Goal: Find specific page/section: Find specific page/section

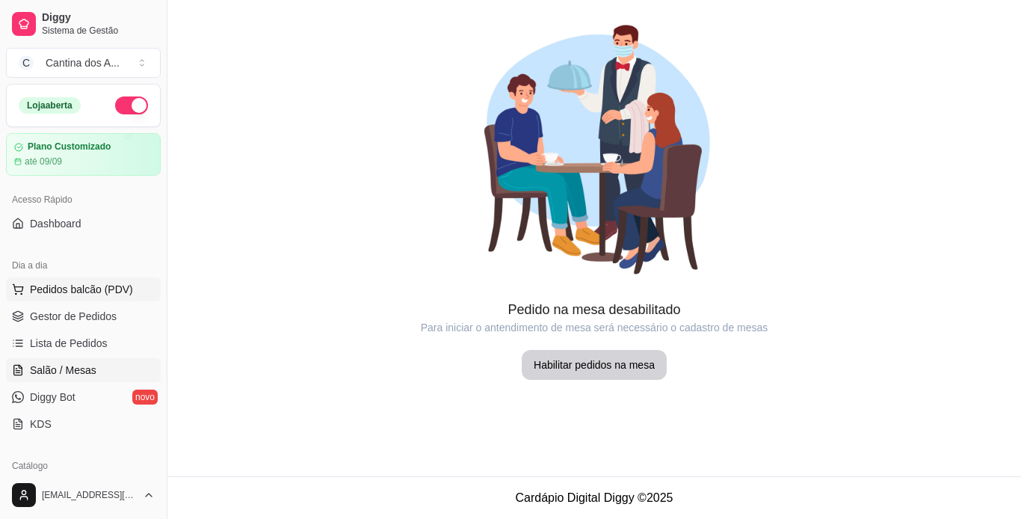
click at [105, 299] on button "Pedidos balcão (PDV)" at bounding box center [83, 289] width 155 height 24
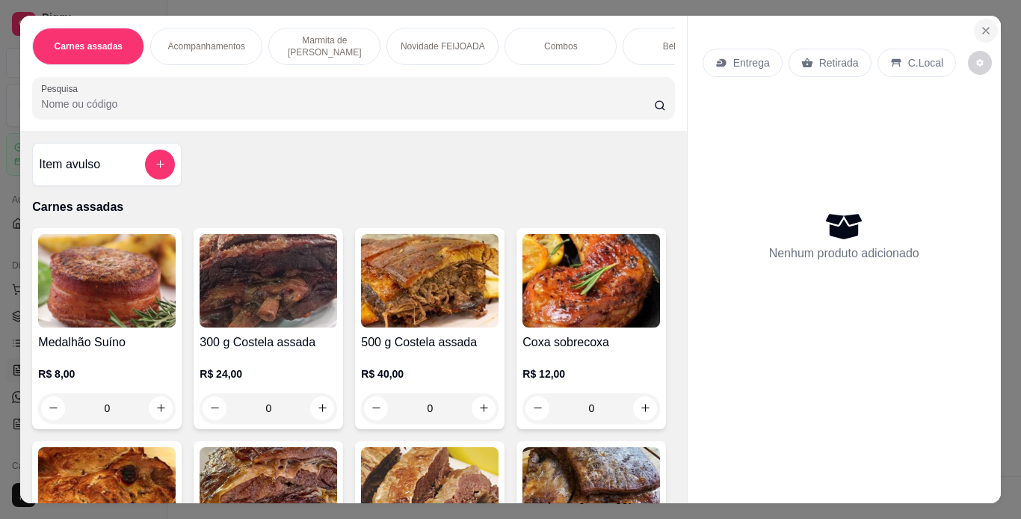
click at [980, 26] on icon "Close" at bounding box center [986, 31] width 12 height 12
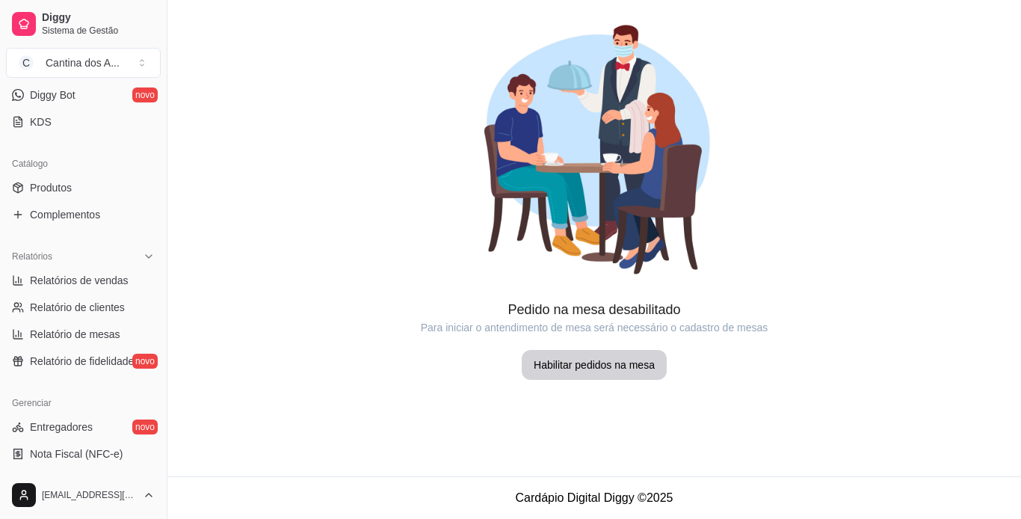
scroll to position [309, 0]
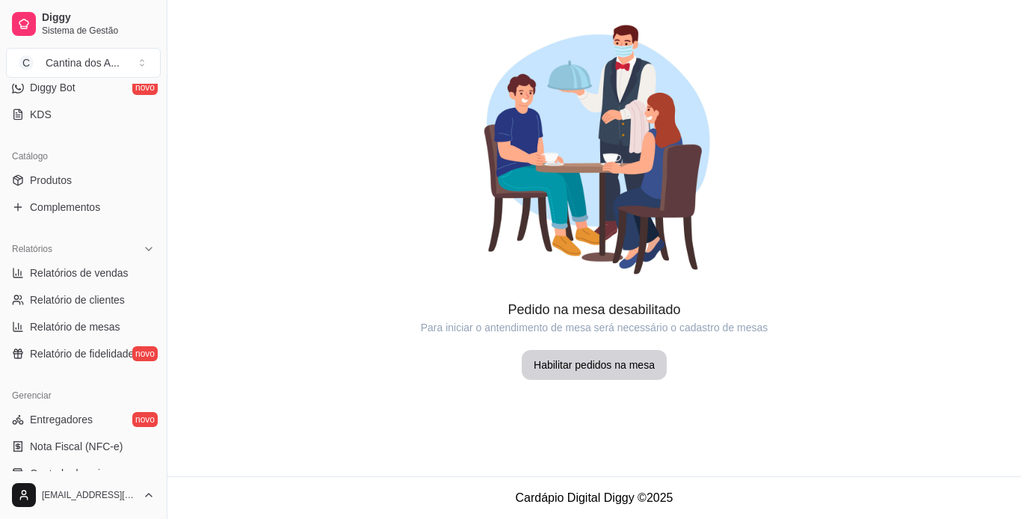
click at [209, 326] on article "Para iniciar o antendimento de mesa será necessário o cadastro de mesas" at bounding box center [594, 327] width 854 height 15
drag, startPoint x: 155, startPoint y: 274, endPoint x: 158, endPoint y: 229, distance: 44.9
click at [158, 229] on div "Loja aberta Plano Customizado até 09/09 Acesso Rápido Dashboard Dia a dia Pedid…" at bounding box center [83, 277] width 167 height 387
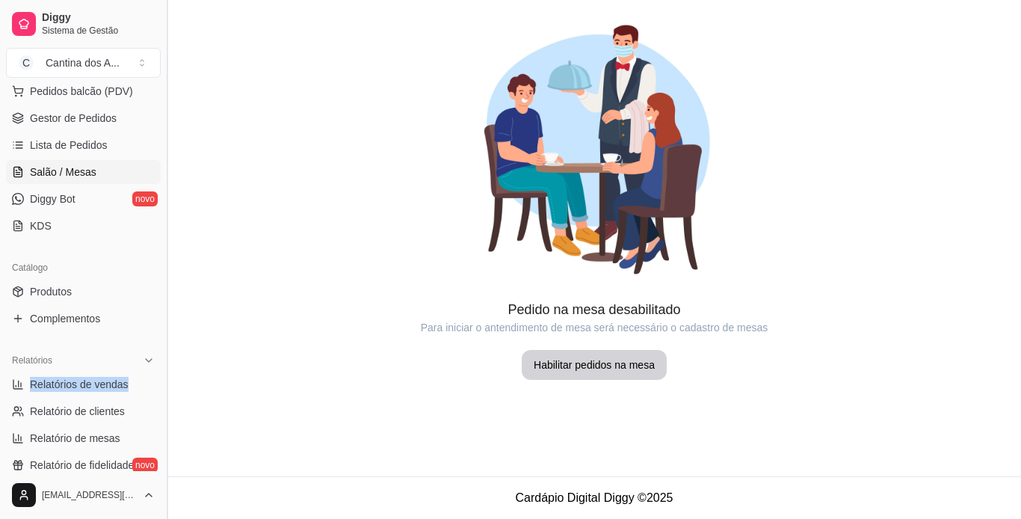
click at [164, 190] on button "Toggle Sidebar" at bounding box center [167, 259] width 12 height 519
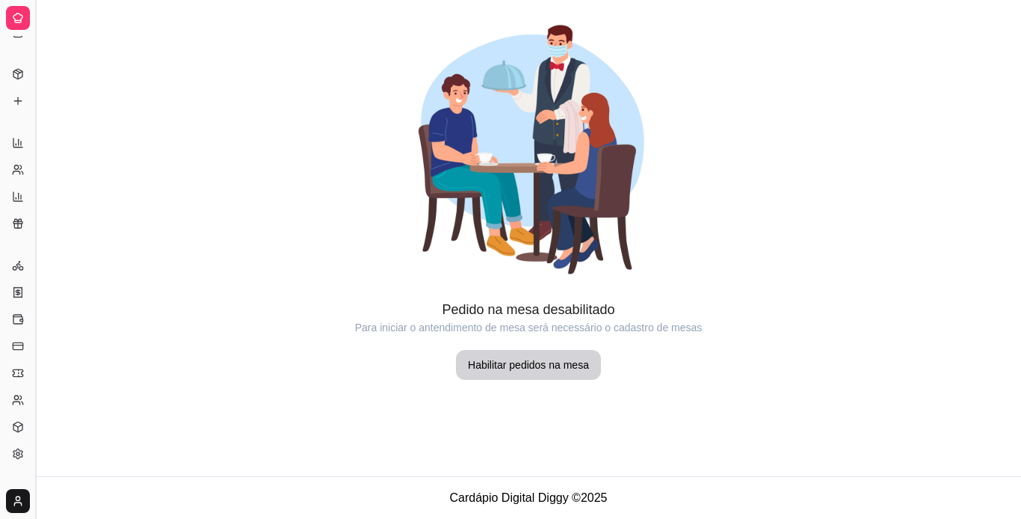
scroll to position [73, 0]
click at [38, 24] on button "Toggle Sidebar" at bounding box center [35, 259] width 12 height 519
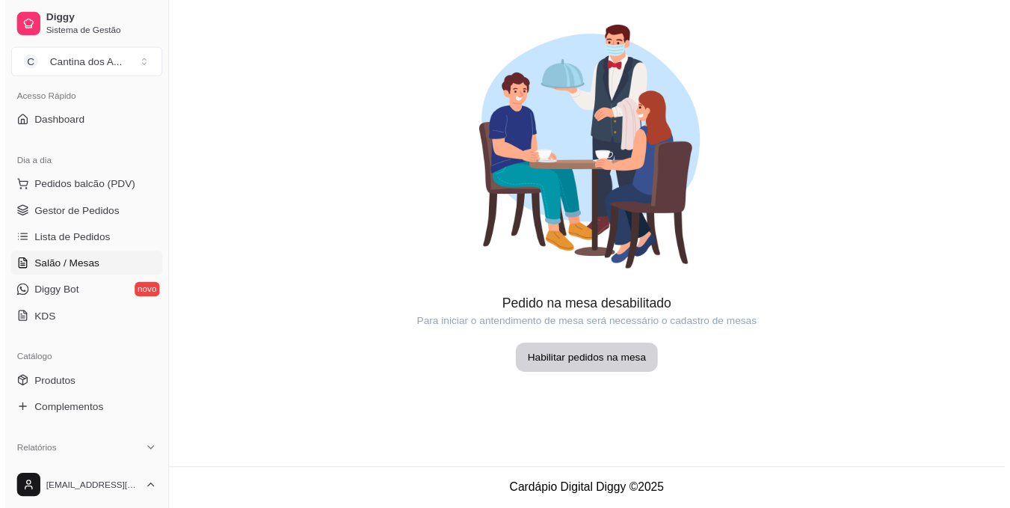
scroll to position [138, 0]
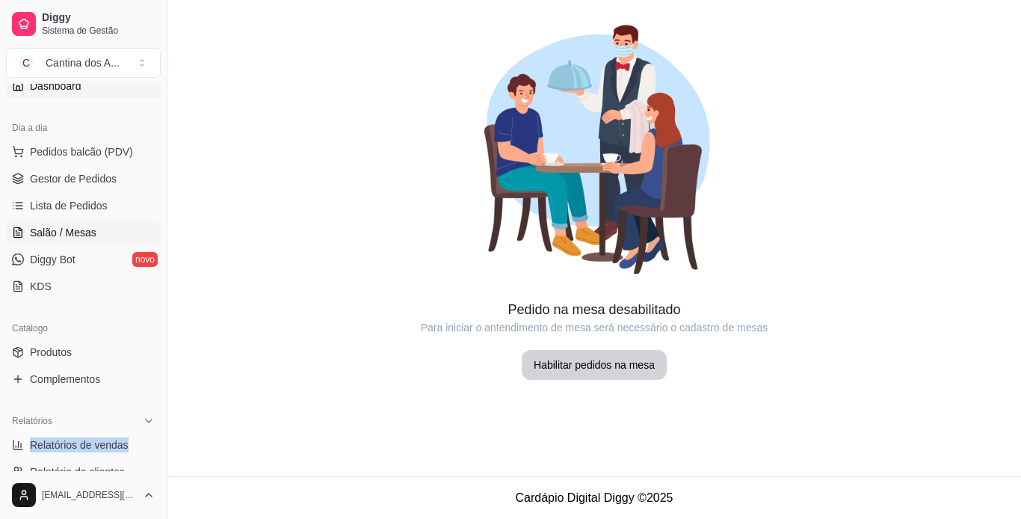
click at [47, 88] on span "Dashboard" at bounding box center [56, 85] width 52 height 15
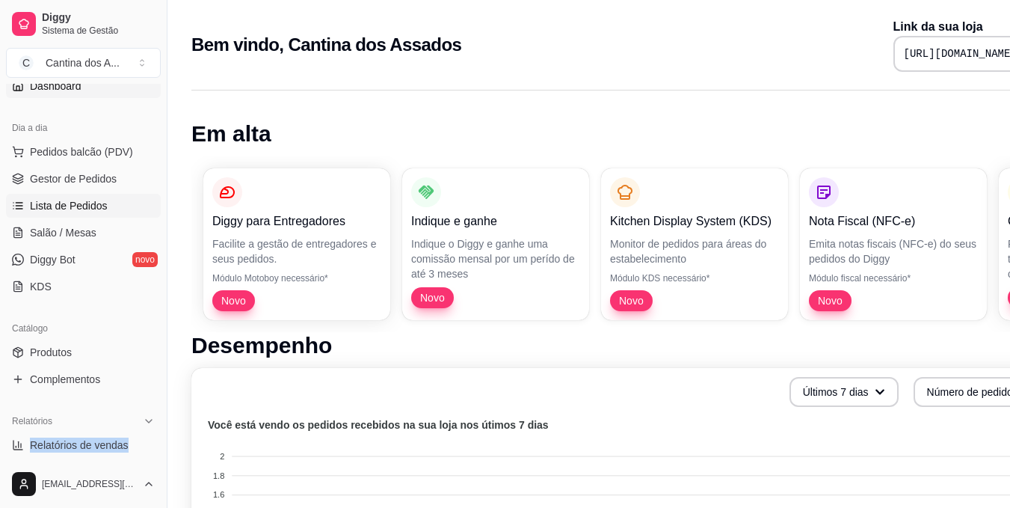
click at [120, 204] on link "Lista de Pedidos" at bounding box center [83, 206] width 155 height 24
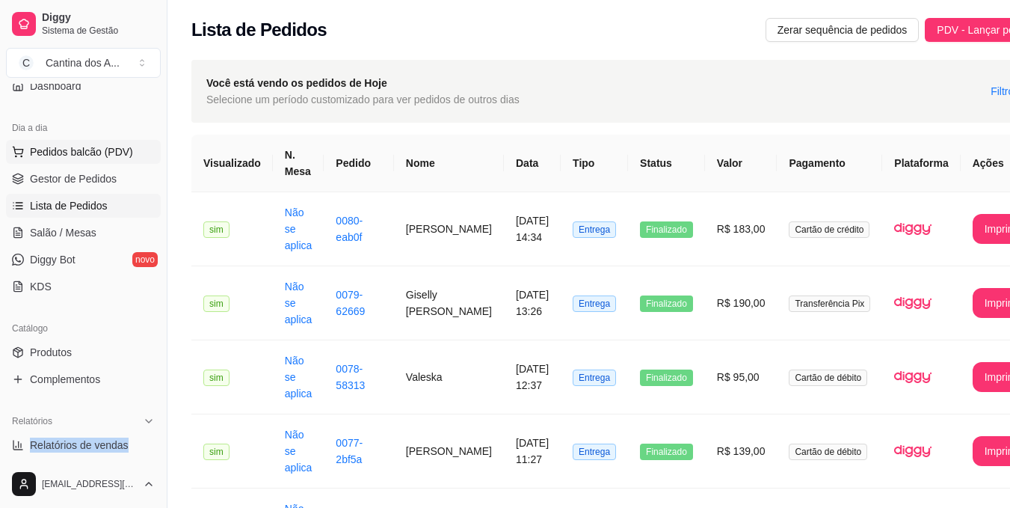
click at [75, 141] on button "Pedidos balcão (PDV)" at bounding box center [83, 152] width 155 height 24
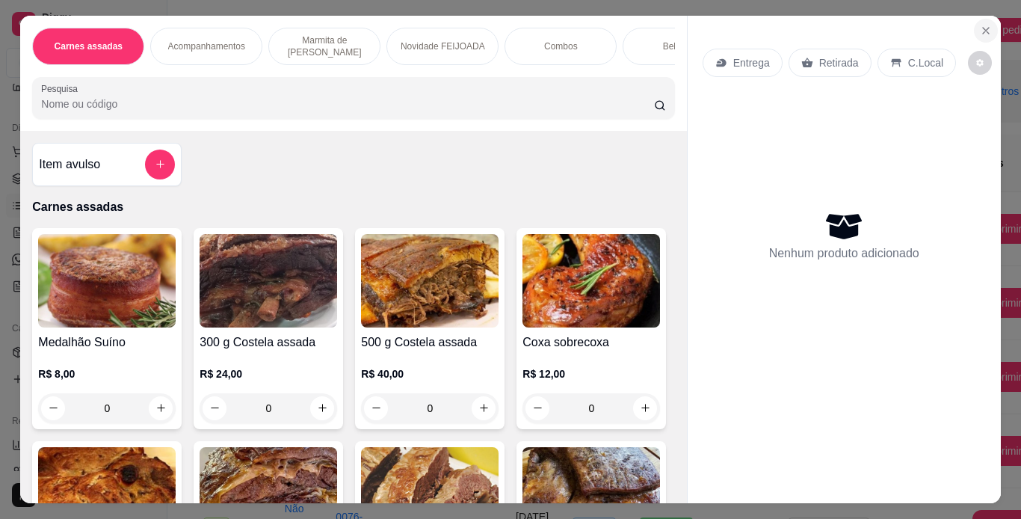
click at [982, 25] on icon "Close" at bounding box center [986, 31] width 12 height 12
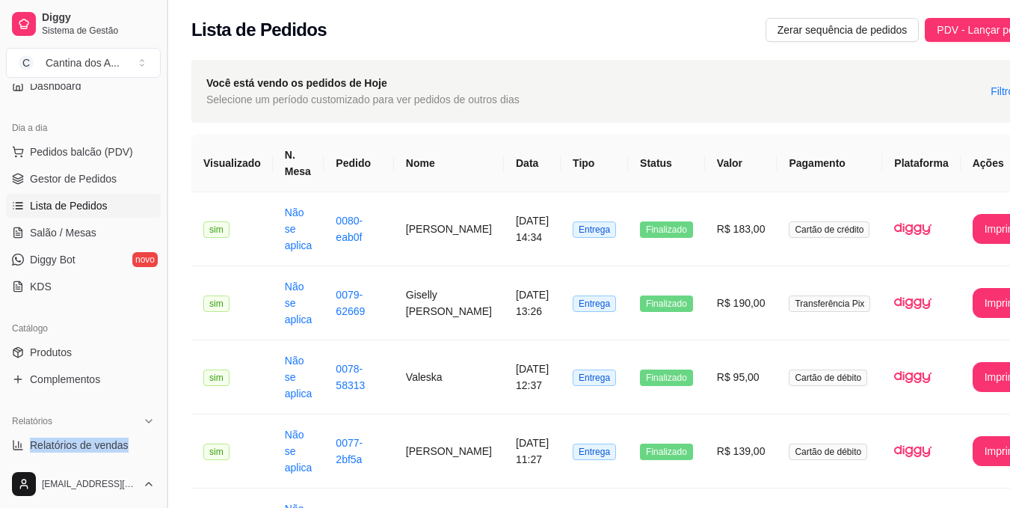
click at [167, 350] on button "Toggle Sidebar" at bounding box center [167, 254] width 12 height 508
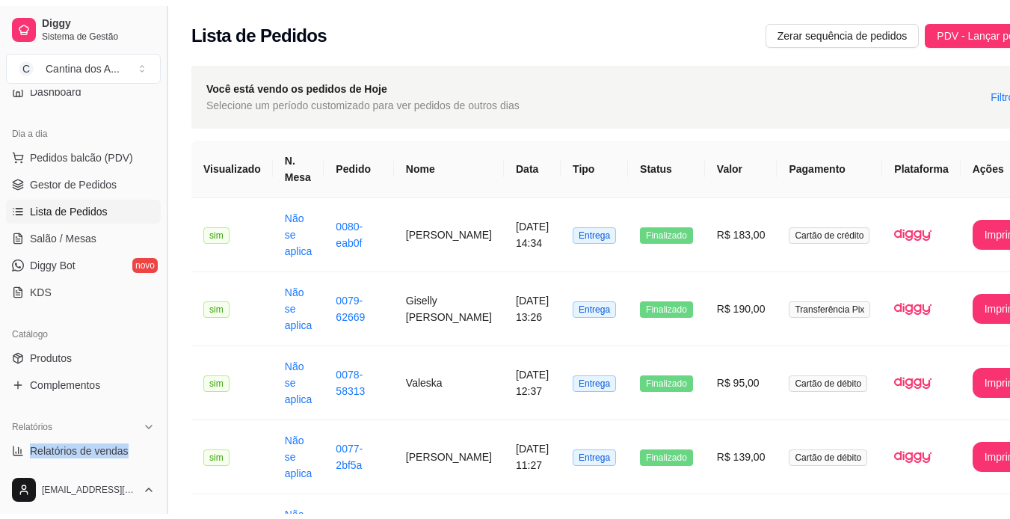
scroll to position [40, 0]
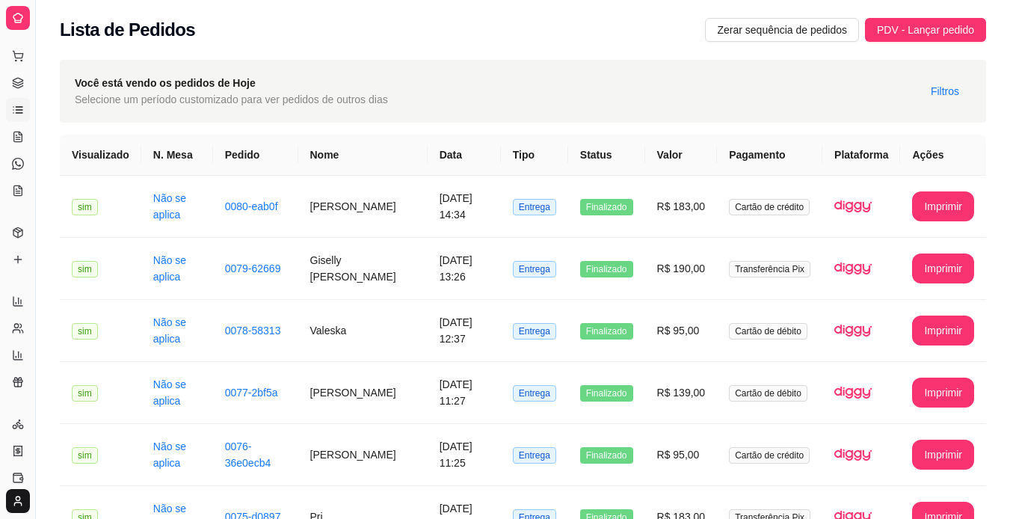
click at [992, 141] on div "**********" at bounding box center [523, 363] width 974 height 625
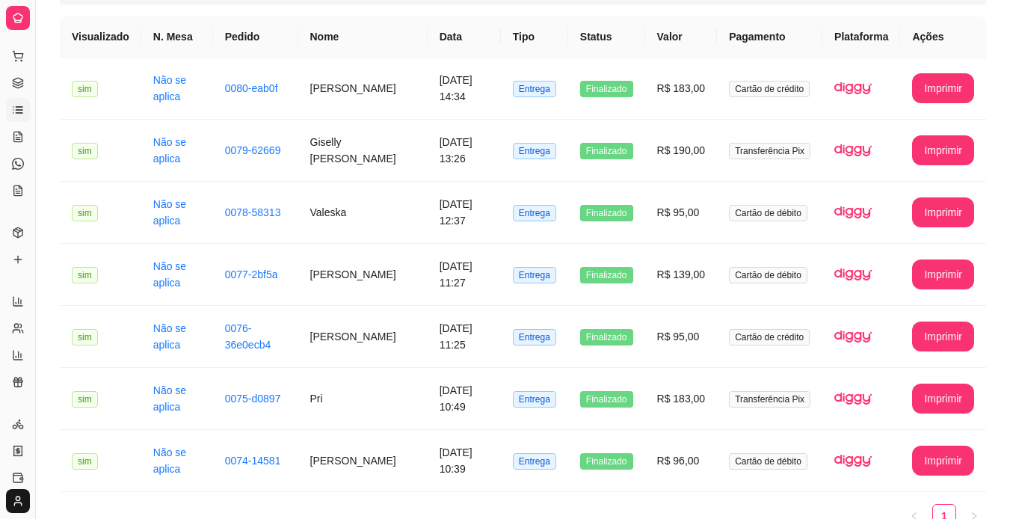
scroll to position [120, 0]
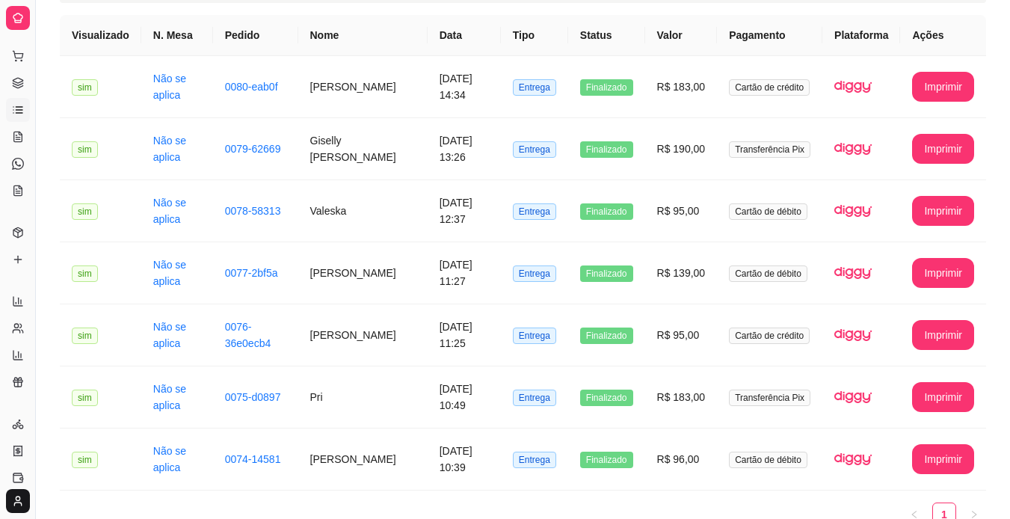
click at [544, 13] on div "**********" at bounding box center [523, 239] width 926 height 598
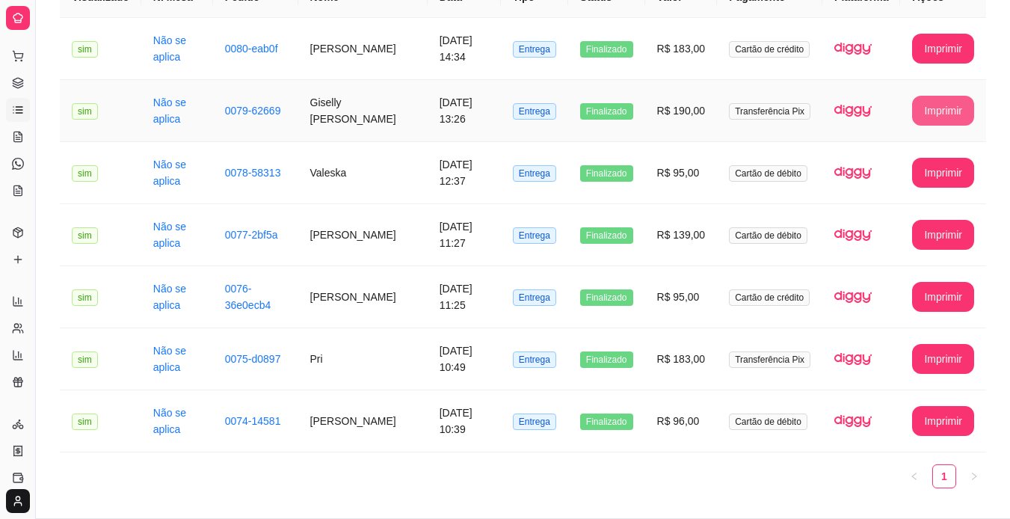
scroll to position [200, 0]
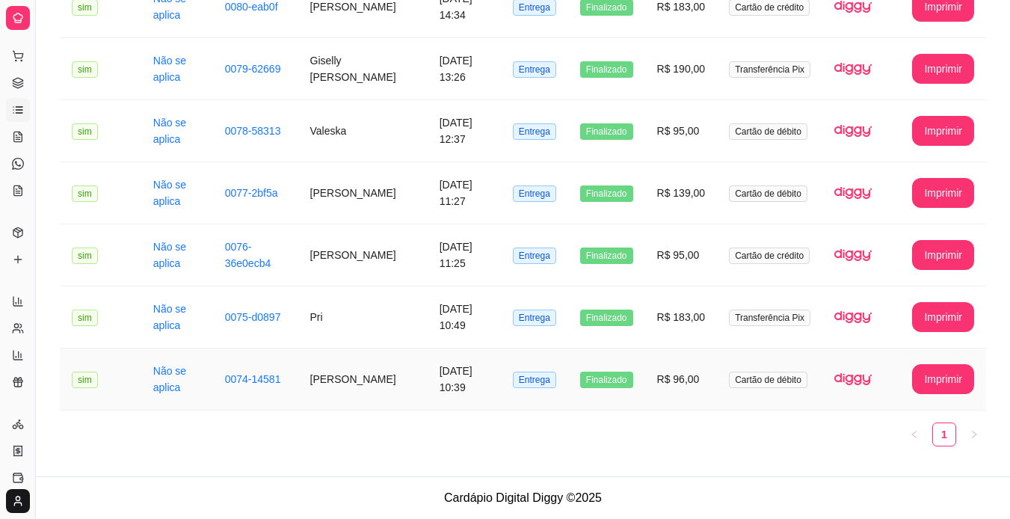
click at [510, 369] on td "Entrega" at bounding box center [534, 379] width 67 height 62
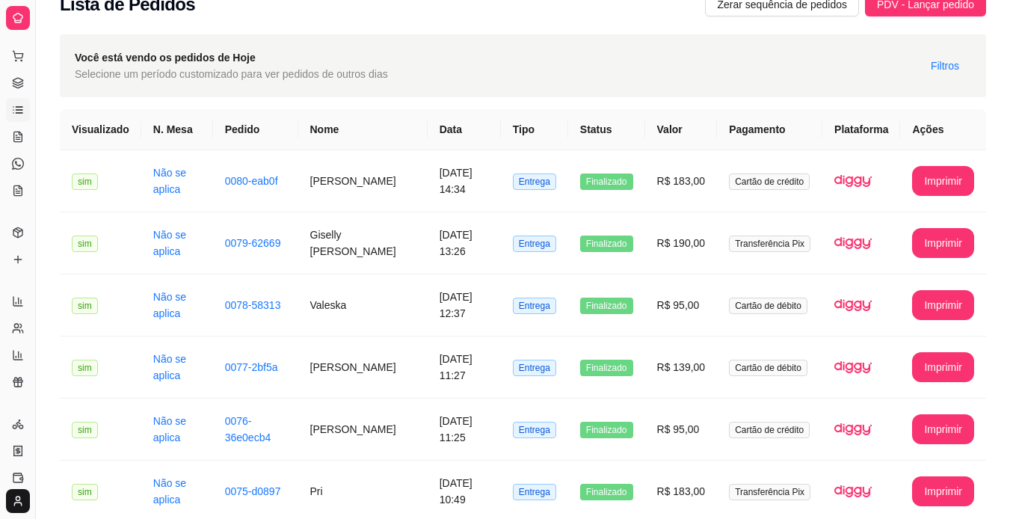
scroll to position [0, 0]
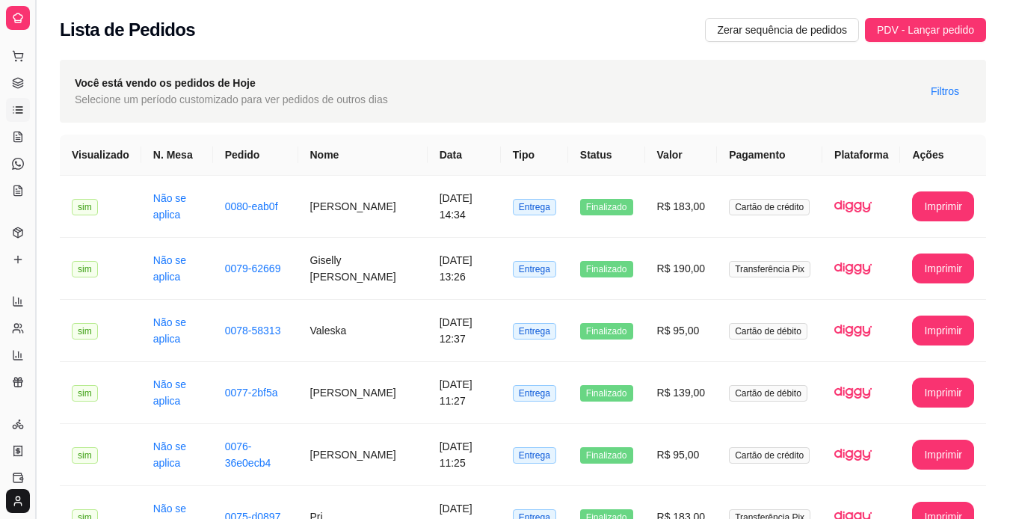
click at [36, 78] on button "Toggle Sidebar" at bounding box center [35, 259] width 12 height 519
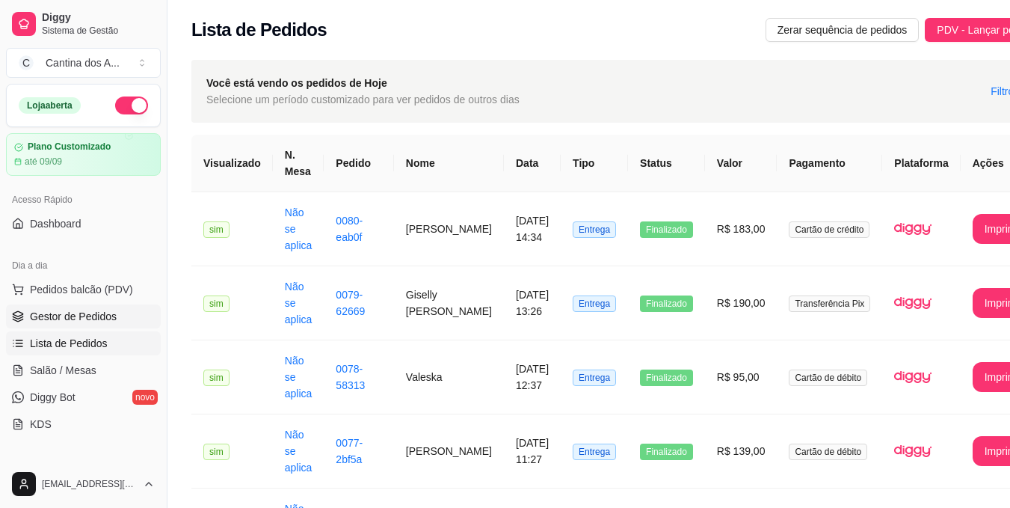
click at [81, 321] on span "Gestor de Pedidos" at bounding box center [73, 316] width 87 height 15
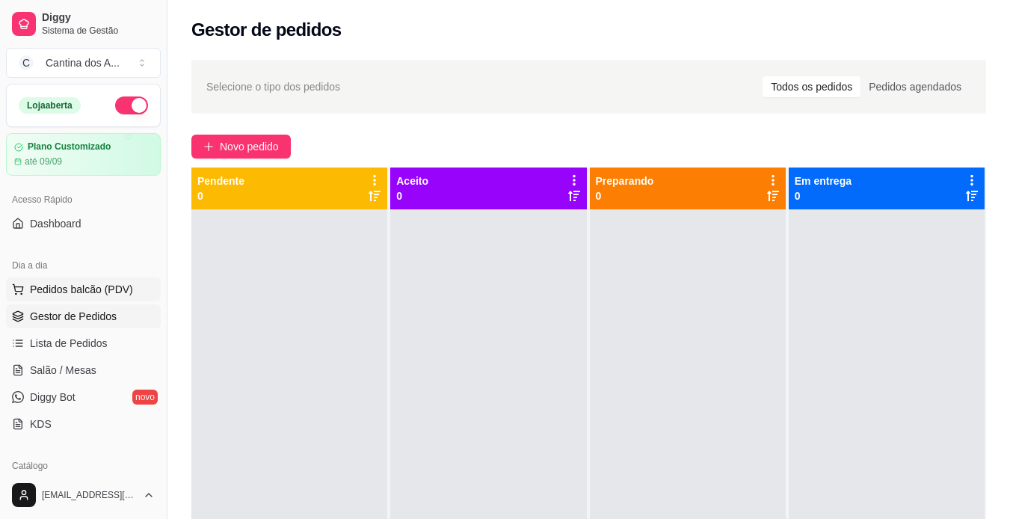
click at [81, 291] on span "Pedidos balcão (PDV)" at bounding box center [81, 289] width 103 height 15
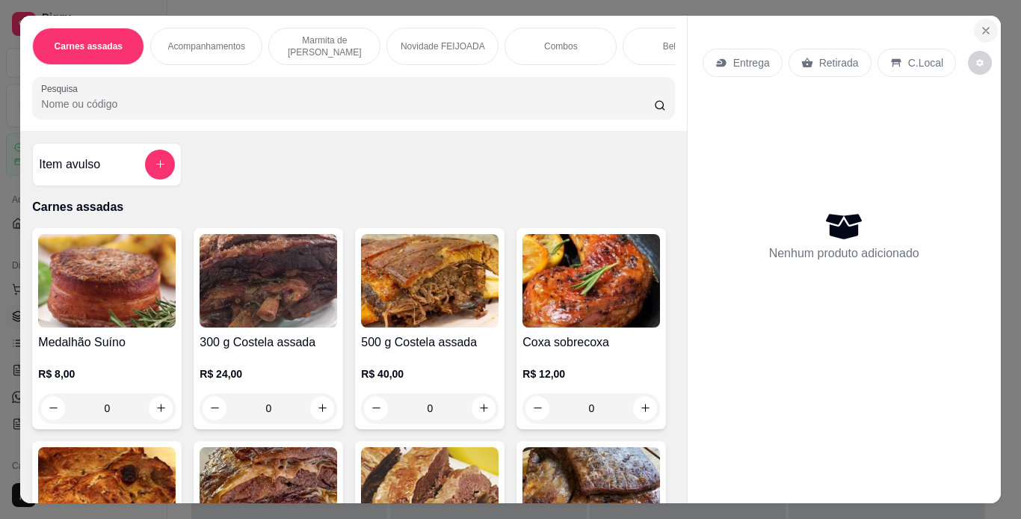
click at [980, 19] on button "Close" at bounding box center [986, 31] width 24 height 24
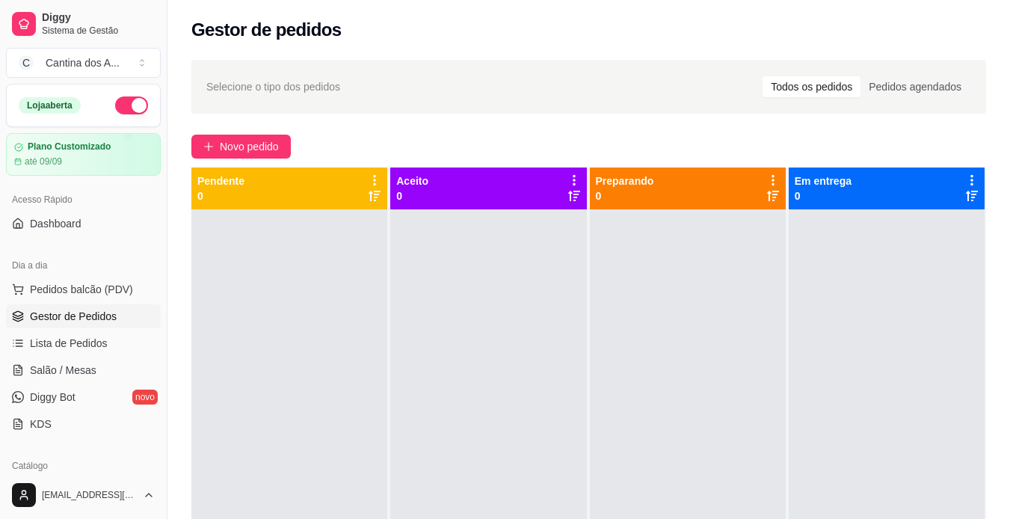
click at [252, 13] on div "Gestor de pedidos" at bounding box center [588, 25] width 842 height 51
